Goal: Use online tool/utility

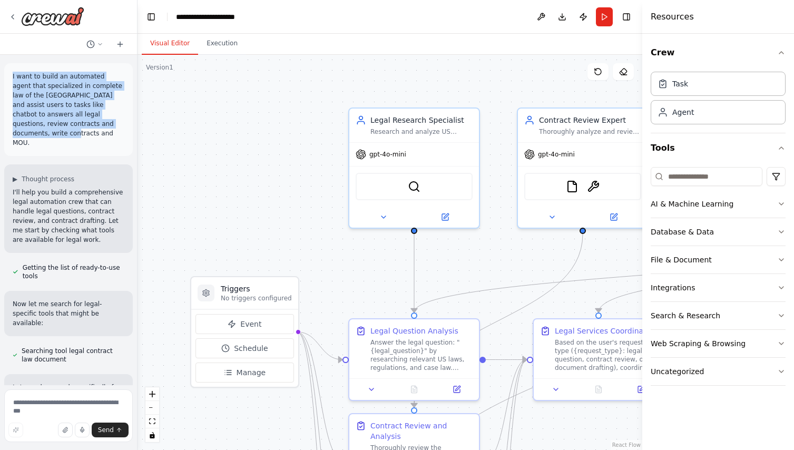
drag, startPoint x: 40, startPoint y: 134, endPoint x: 12, endPoint y: 74, distance: 66.2
click at [12, 74] on div "I want to build an automated agent that specialized in complete law of the [GEO…" at bounding box center [68, 109] width 129 height 93
click at [89, 99] on p "I want to build an automated agent that specialized in complete law of the [GEO…" at bounding box center [69, 110] width 112 height 76
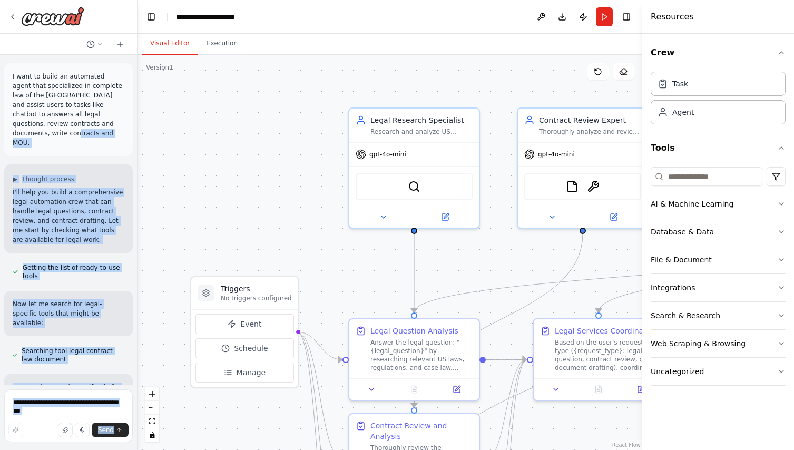
drag, startPoint x: 53, startPoint y: 128, endPoint x: 1, endPoint y: 93, distance: 63.0
click at [1, 93] on div "I want to build an automated agent that specialized in complete law of the [GEO…" at bounding box center [69, 225] width 138 height 450
click at [5, 93] on div "I want to build an automated agent that specialized in complete law of the [GEO…" at bounding box center [68, 109] width 129 height 93
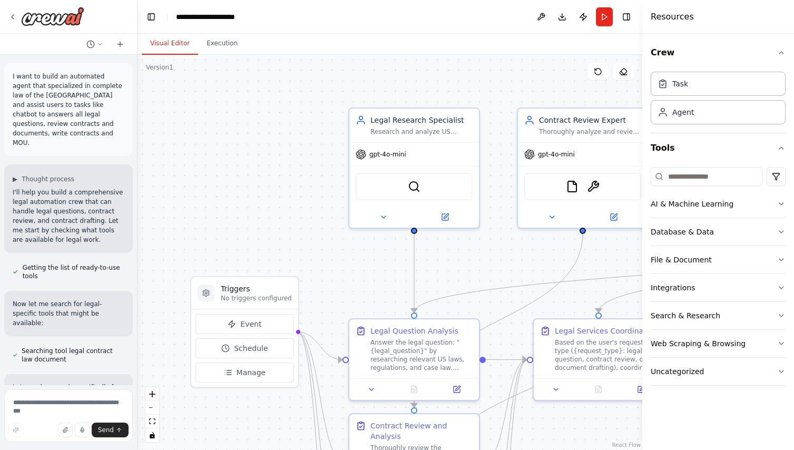
click at [41, 94] on p "I want to build an automated agent that specialized in complete law of the [GEO…" at bounding box center [69, 110] width 112 height 76
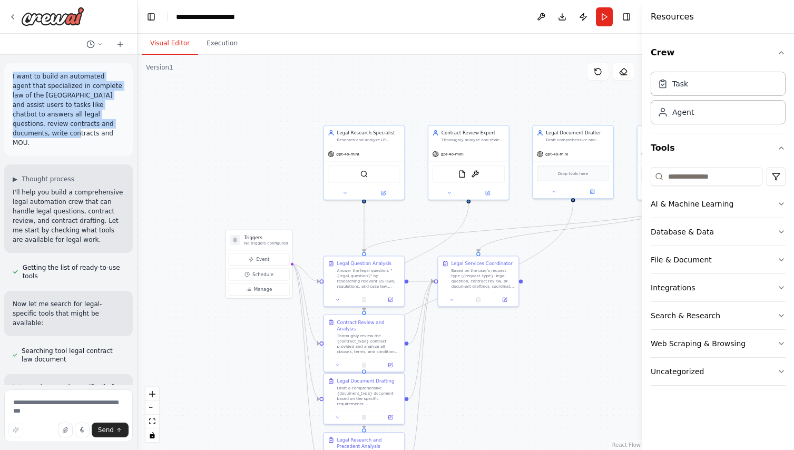
drag, startPoint x: 32, startPoint y: 132, endPoint x: 15, endPoint y: 70, distance: 64.4
click at [15, 70] on div "I want to build an automated agent that specialized in complete law of the [GEO…" at bounding box center [68, 109] width 129 height 93
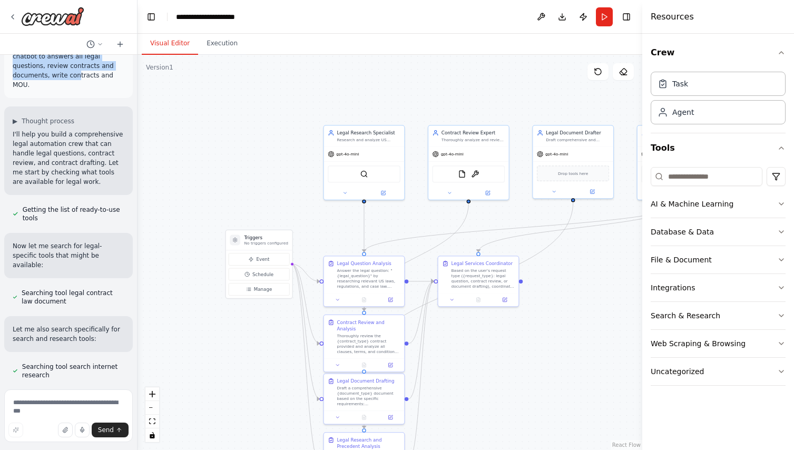
scroll to position [60, 0]
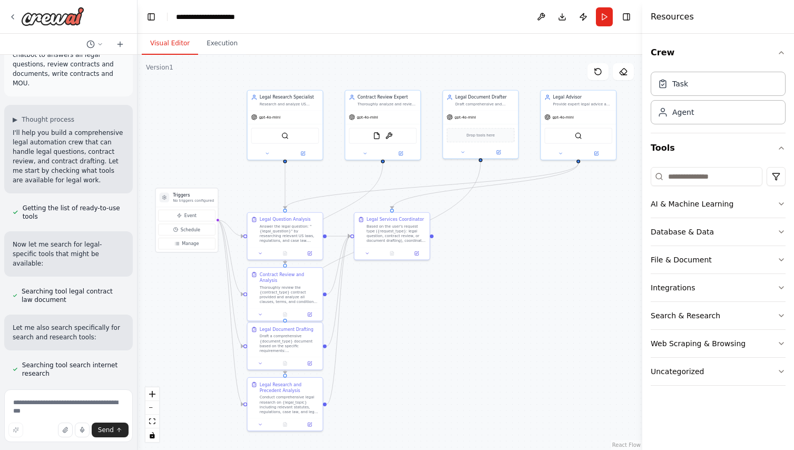
drag, startPoint x: 593, startPoint y: 332, endPoint x: 500, endPoint y: 284, distance: 105.6
click at [500, 284] on div ".deletable-edge-delete-btn { width: 20px; height: 20px; border: 0px solid #ffff…" at bounding box center [390, 252] width 505 height 395
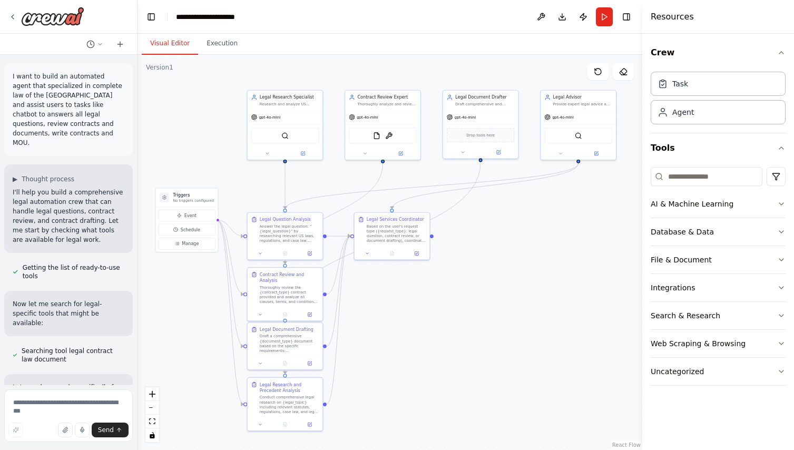
scroll to position [0, 0]
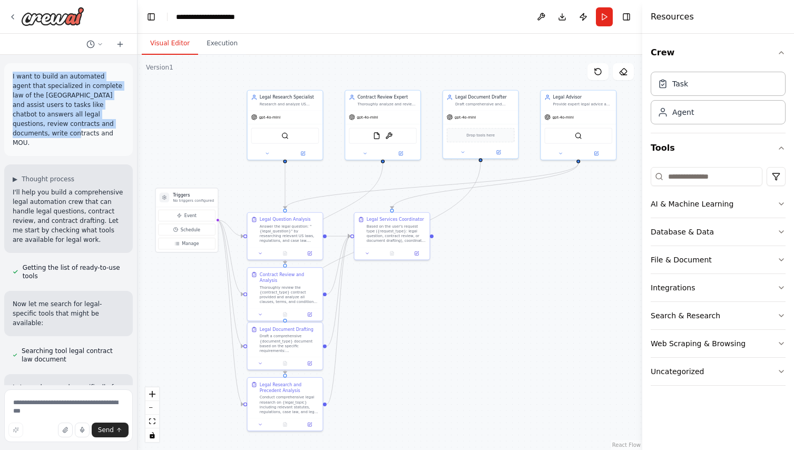
drag, startPoint x: 34, startPoint y: 134, endPoint x: 13, endPoint y: 75, distance: 62.8
click at [13, 75] on p "I want to build an automated agent that specialized in complete law of the [GEO…" at bounding box center [69, 110] width 112 height 76
click at [35, 97] on p "I want to build an automated agent that specialized in complete law of the [GEO…" at bounding box center [69, 110] width 112 height 76
drag, startPoint x: 43, startPoint y: 135, endPoint x: 10, endPoint y: 59, distance: 83.3
click at [10, 59] on div "I want to build an automated agent that specialized in complete law of the [GEO…" at bounding box center [68, 220] width 137 height 330
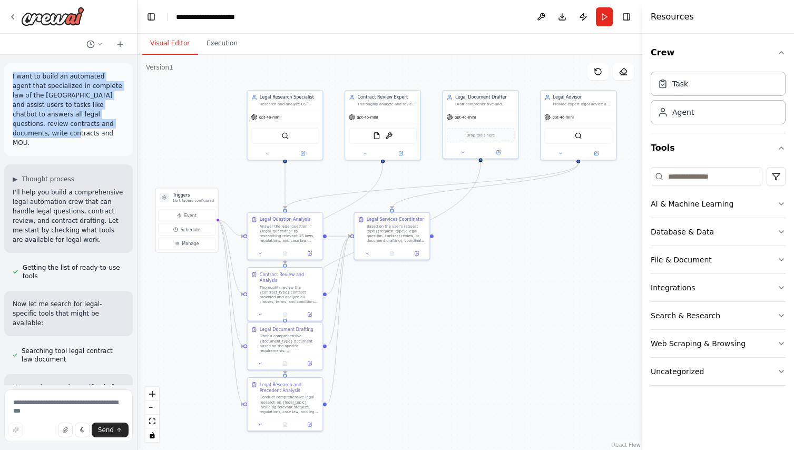
click at [540, 283] on div ".deletable-edge-delete-btn { width: 20px; height: 20px; border: 0px solid #ffff…" at bounding box center [390, 252] width 505 height 395
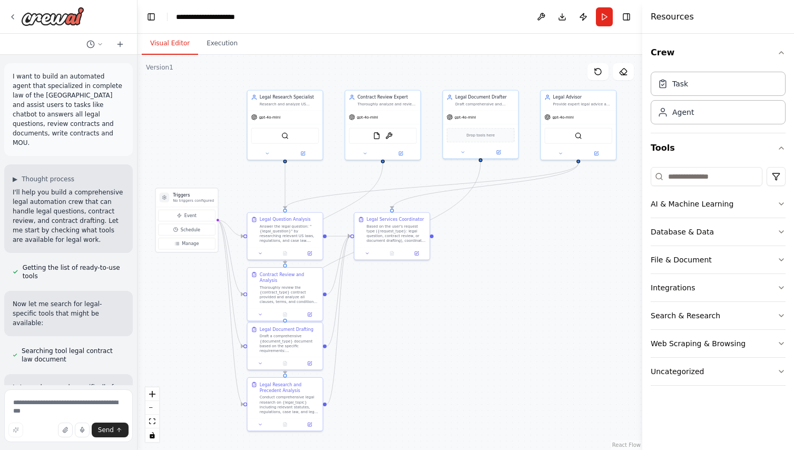
click at [49, 134] on p "I want to build an automated agent that specialized in complete law of the [GEO…" at bounding box center [69, 110] width 112 height 76
